Goal: Information Seeking & Learning: Learn about a topic

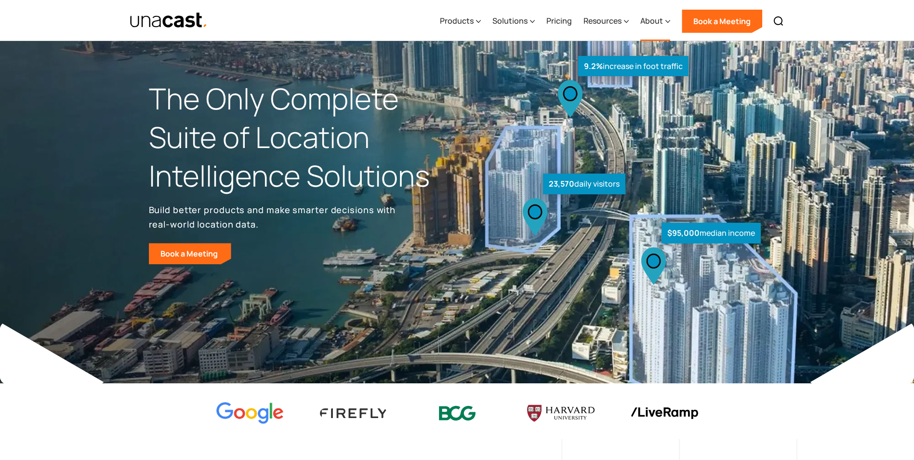
click at [647, 18] on div "About" at bounding box center [651, 21] width 23 height 12
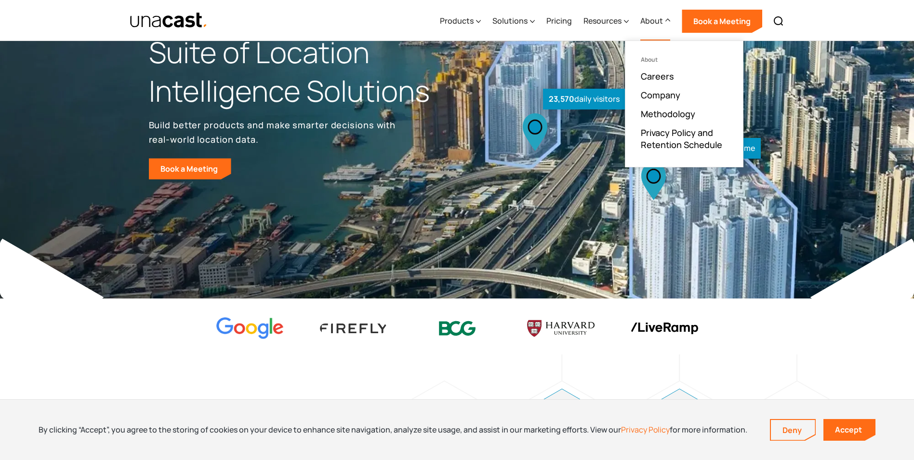
scroll to position [241, 0]
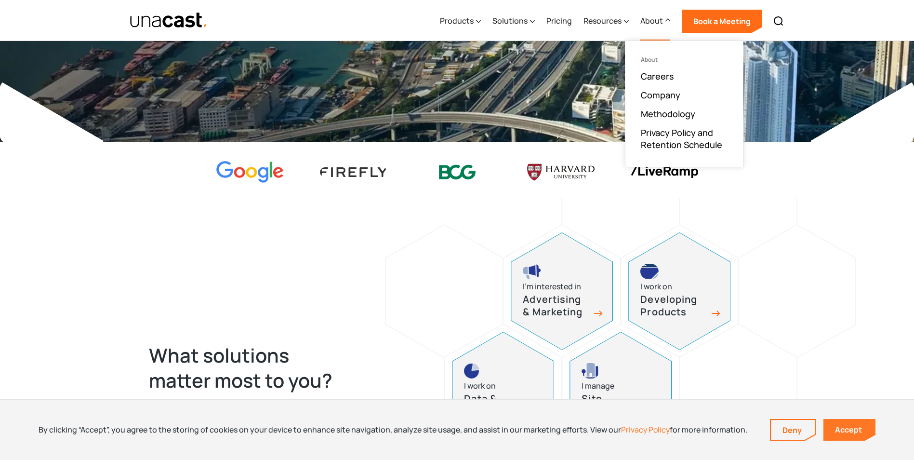
click at [854, 428] on link "Accept" at bounding box center [850, 430] width 52 height 22
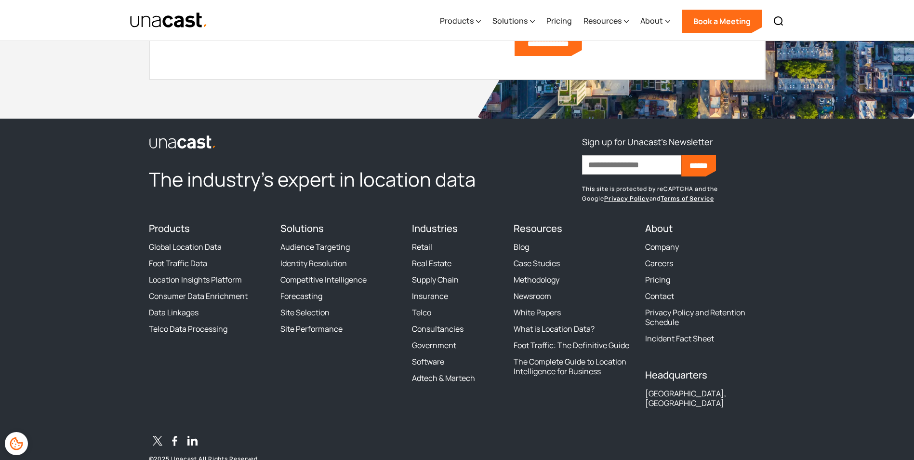
scroll to position [2929, 0]
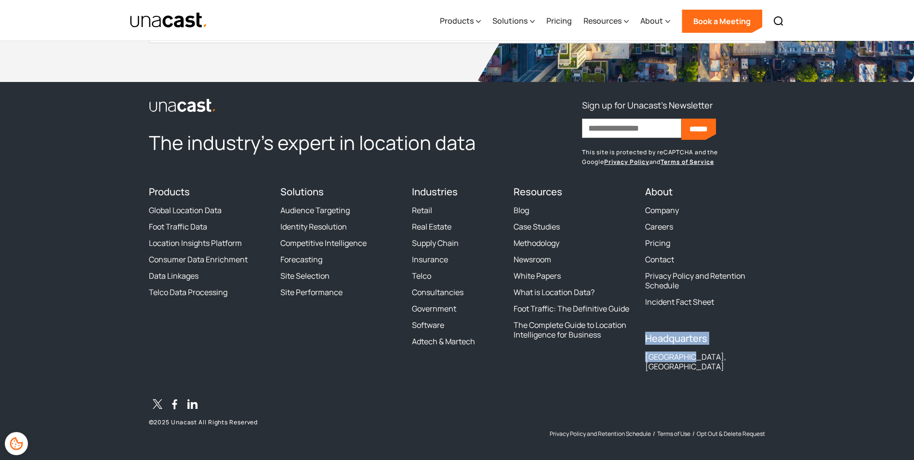
drag, startPoint x: 644, startPoint y: 336, endPoint x: 694, endPoint y: 354, distance: 53.0
click at [694, 354] on div "The industry’s expert in location data Sign up for Unacast's Newsletter First n…" at bounding box center [457, 267] width 617 height 340
click at [579, 397] on div "Privacy Policy and Retention Schedule / Terms of Use / Opt Out & Delete Request" at bounding box center [588, 417] width 353 height 40
drag, startPoint x: 686, startPoint y: 358, endPoint x: 646, endPoint y: 341, distance: 43.4
click at [646, 341] on div "Headquarters [GEOGRAPHIC_DATA], [GEOGRAPHIC_DATA]" at bounding box center [705, 355] width 120 height 45
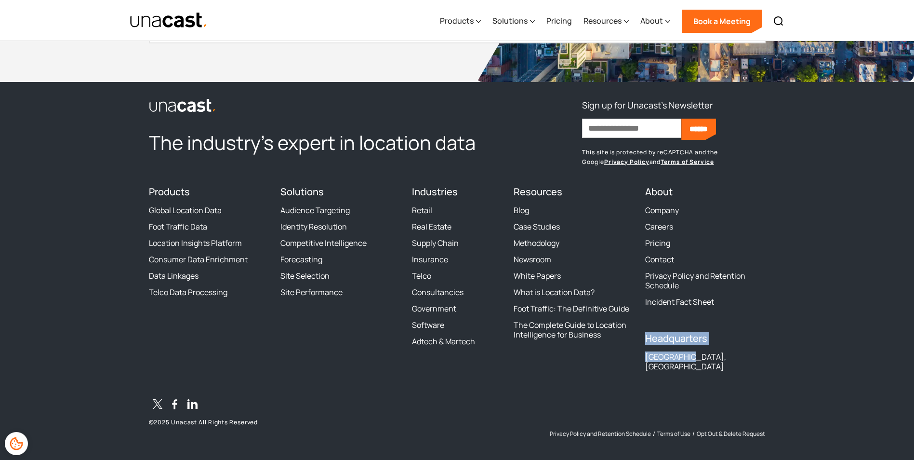
drag, startPoint x: 646, startPoint y: 341, endPoint x: 723, endPoint y: 355, distance: 78.5
click at [723, 355] on div "[GEOGRAPHIC_DATA], [GEOGRAPHIC_DATA]" at bounding box center [705, 361] width 120 height 19
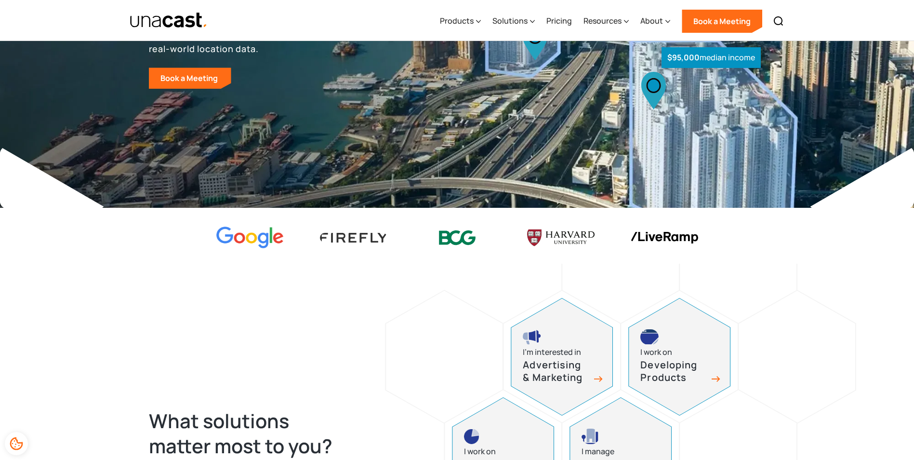
scroll to position [193, 0]
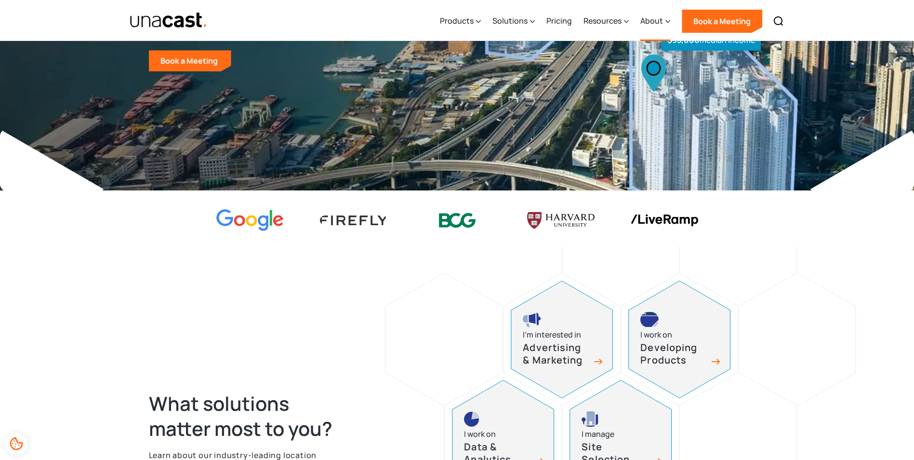
click at [655, 20] on div "About" at bounding box center [651, 21] width 23 height 12
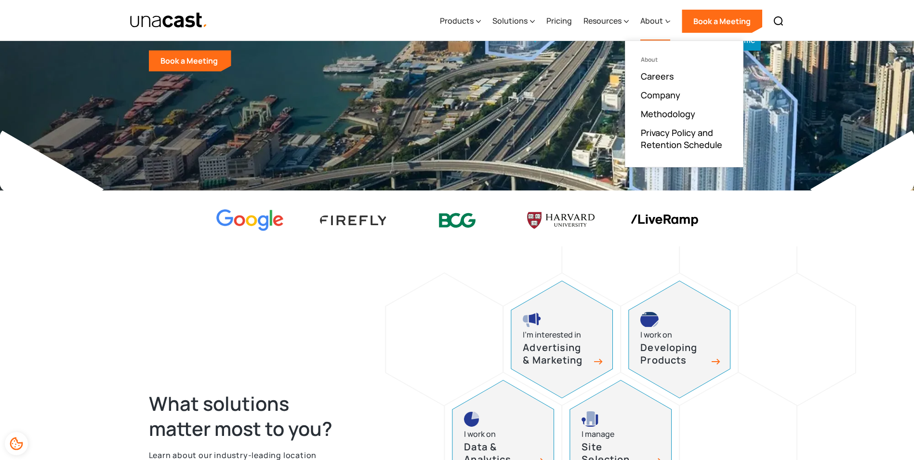
click at [655, 20] on div "About" at bounding box center [651, 21] width 23 height 12
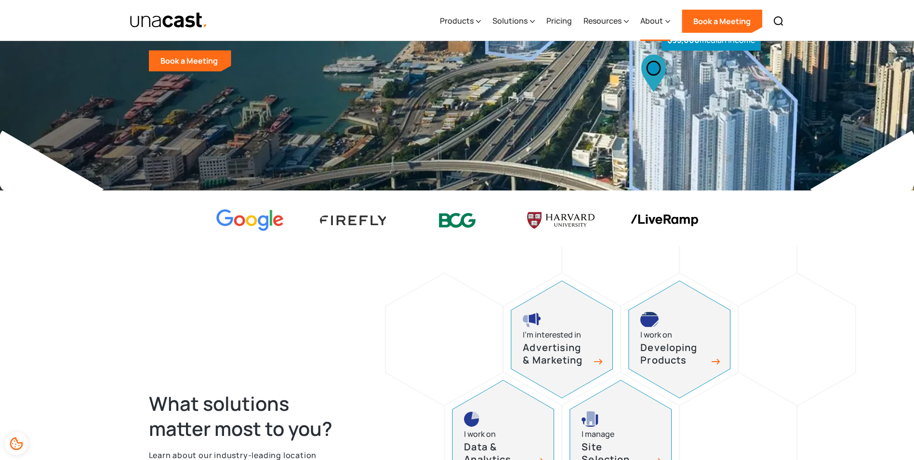
click at [655, 20] on div "About" at bounding box center [651, 21] width 23 height 12
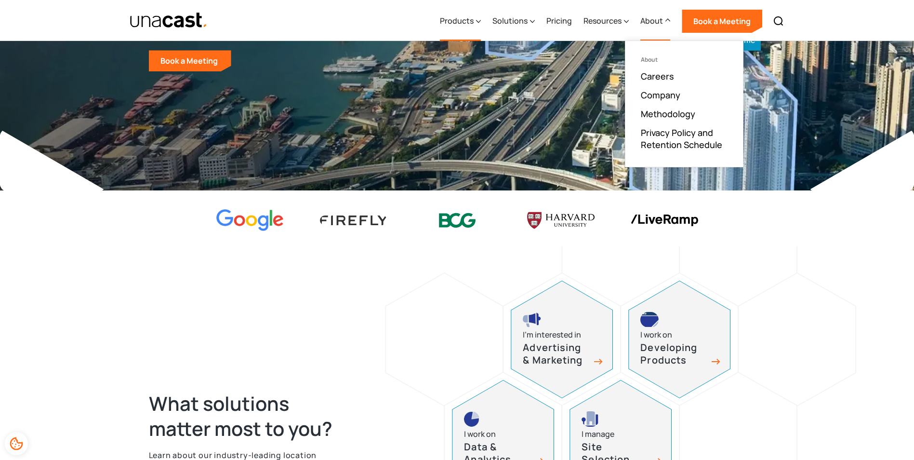
click at [462, 19] on div "Products" at bounding box center [457, 21] width 34 height 12
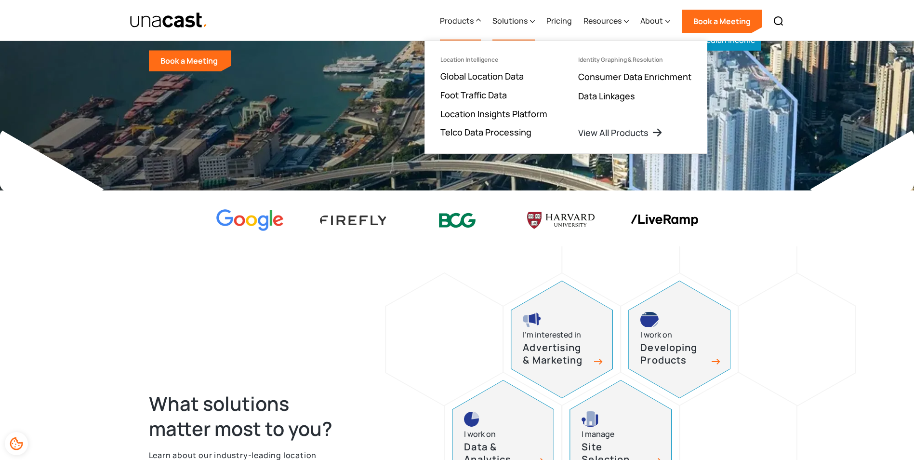
click at [505, 19] on div "Solutions" at bounding box center [510, 21] width 35 height 12
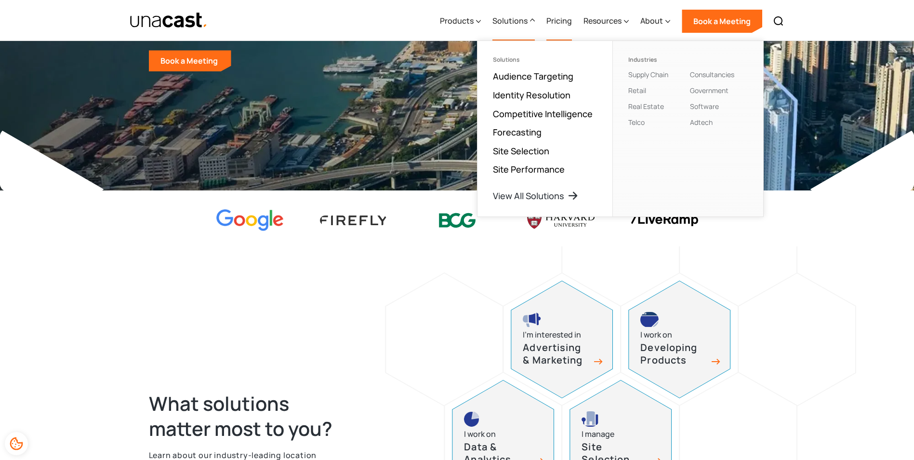
click at [572, 22] on link "Pricing" at bounding box center [560, 21] width 26 height 40
